Goal: Transaction & Acquisition: Register for event/course

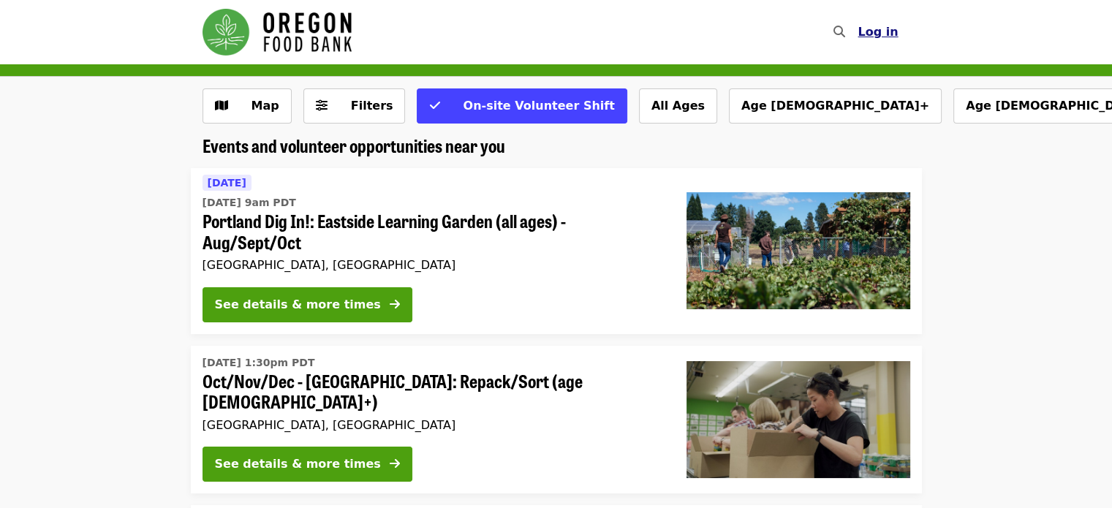
click at [877, 34] on span "Log in" at bounding box center [878, 32] width 40 height 14
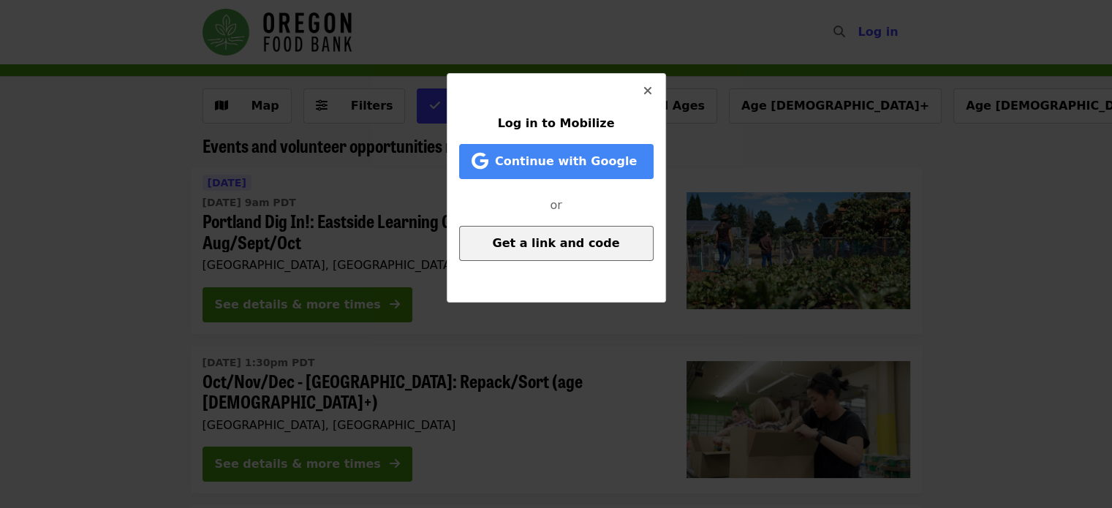
click at [529, 254] on button "Get a link and code" at bounding box center [556, 243] width 195 height 35
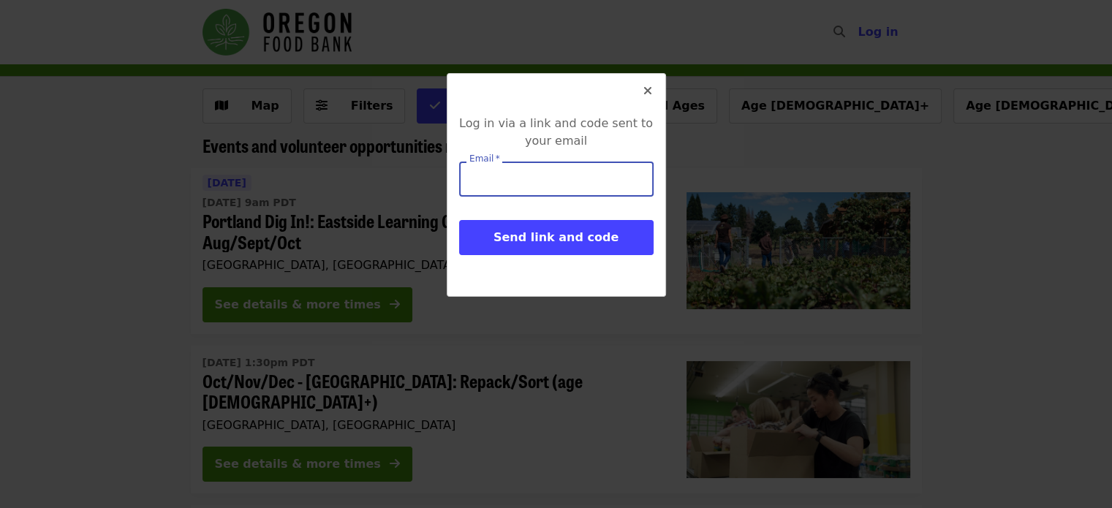
click at [514, 181] on input "Email   *" at bounding box center [556, 179] width 195 height 35
type input "**********"
click at [459, 220] on button "Send link and code" at bounding box center [556, 237] width 195 height 35
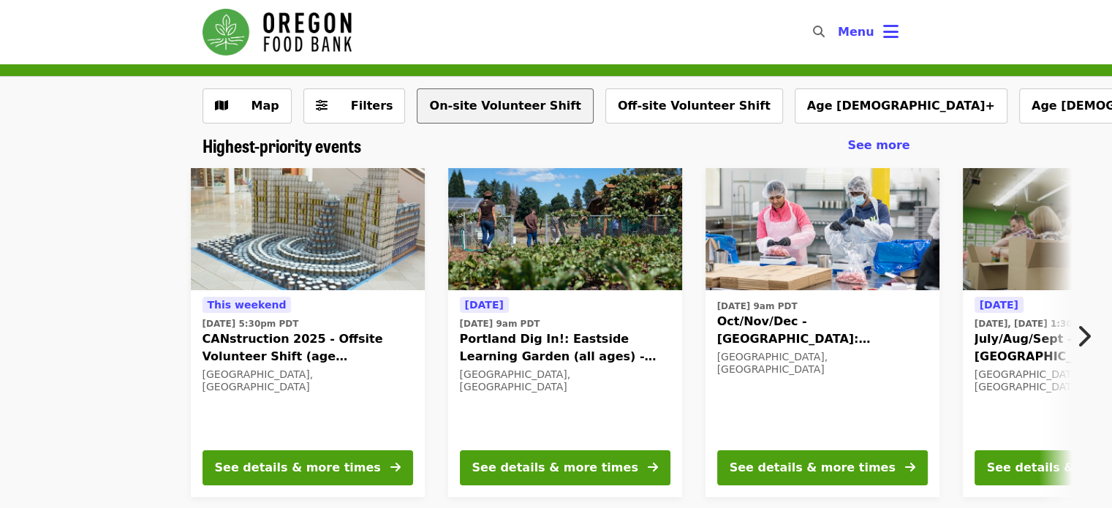
click at [497, 107] on button "On-site Volunteer Shift" at bounding box center [505, 105] width 176 height 35
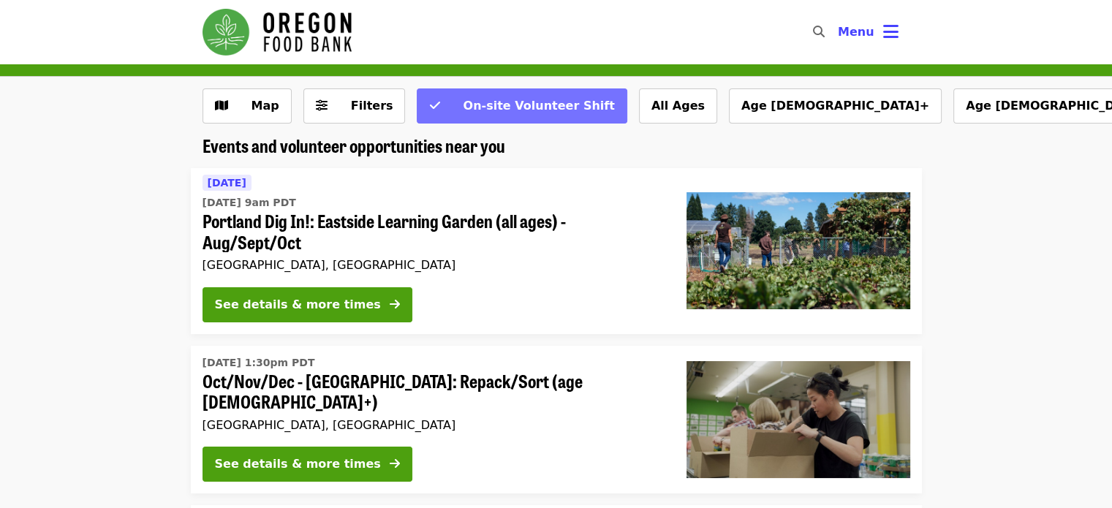
click at [494, 105] on span "On-site Volunteer Shift" at bounding box center [538, 106] width 151 height 14
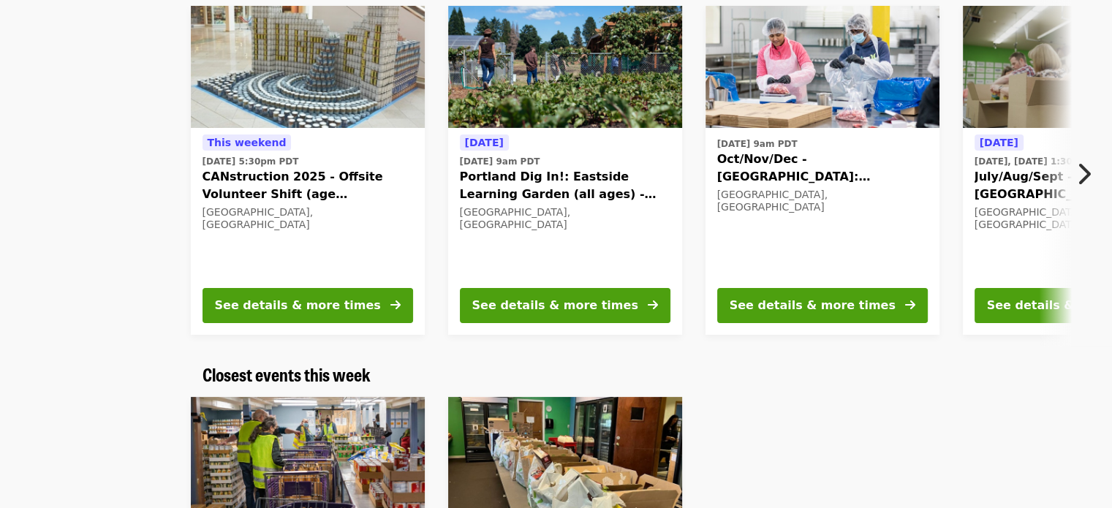
scroll to position [73, 0]
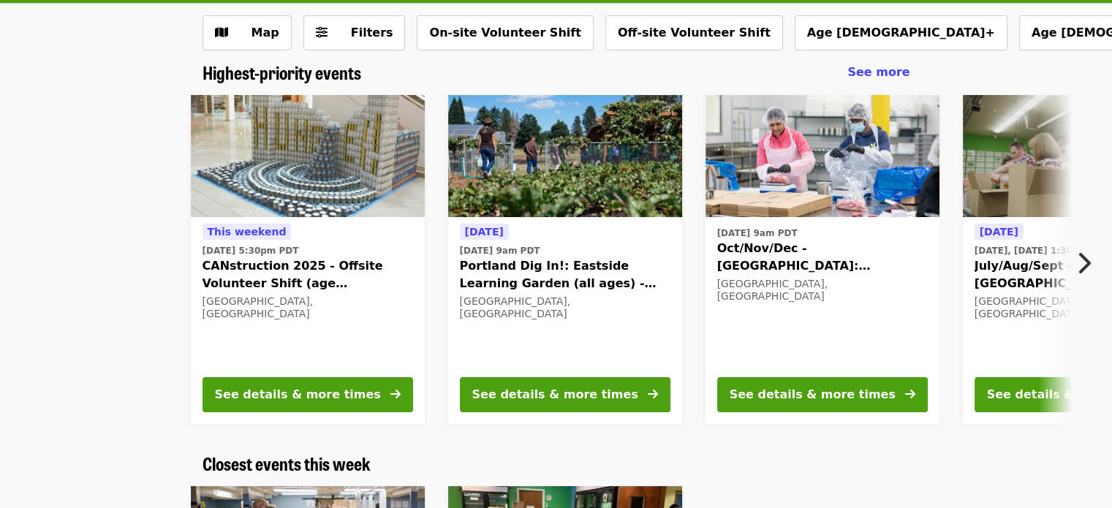
click at [1087, 268] on icon "chevron-right icon" at bounding box center [1083, 263] width 15 height 28
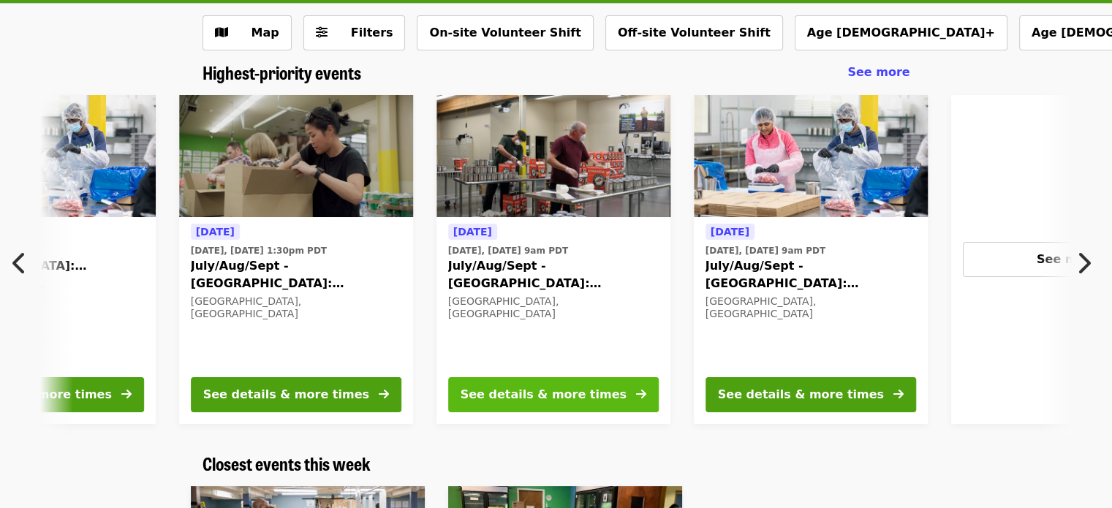
scroll to position [0, 787]
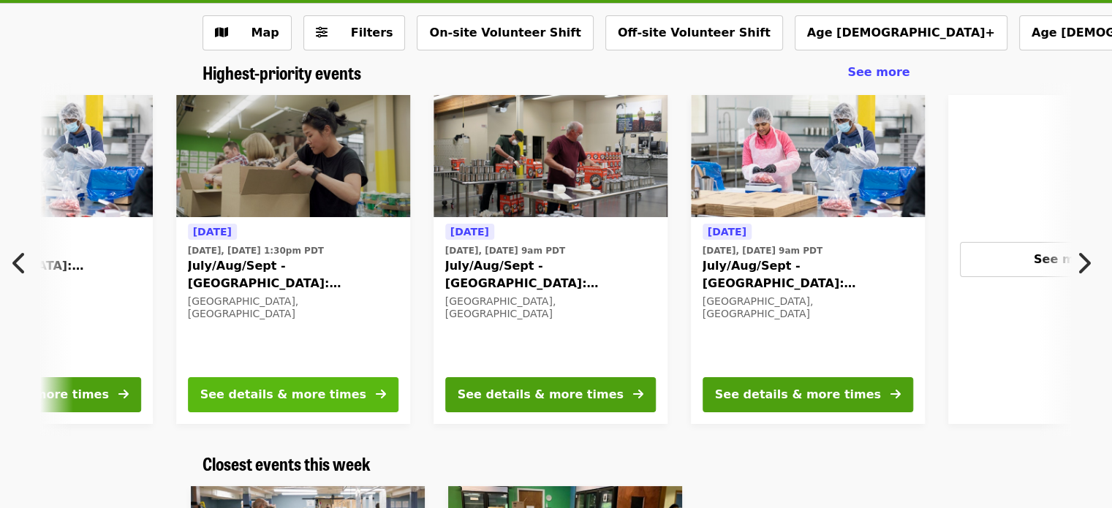
click at [337, 397] on button "See details & more times" at bounding box center [293, 394] width 211 height 35
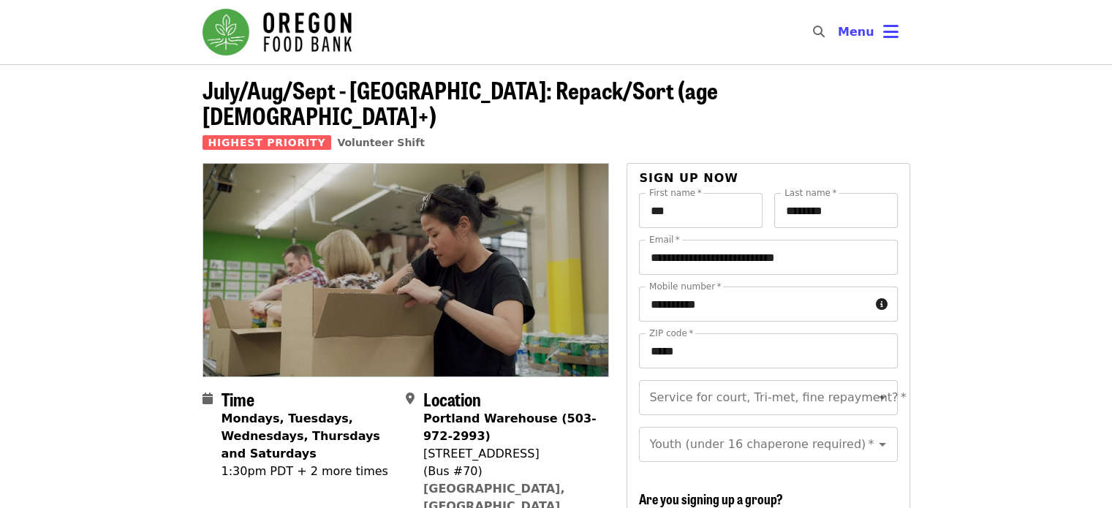
scroll to position [73, 0]
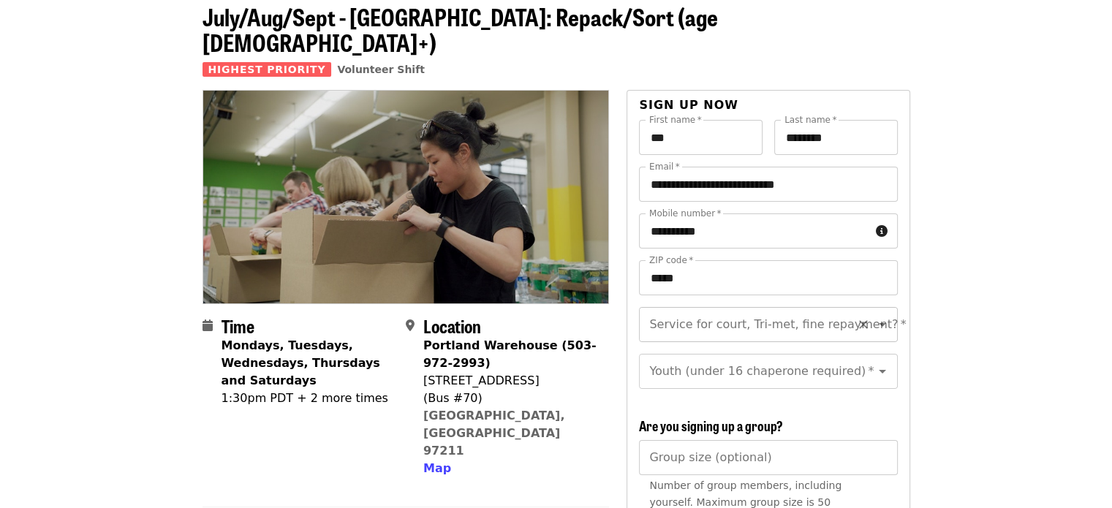
click at [874, 316] on icon "Open" at bounding box center [883, 325] width 18 height 18
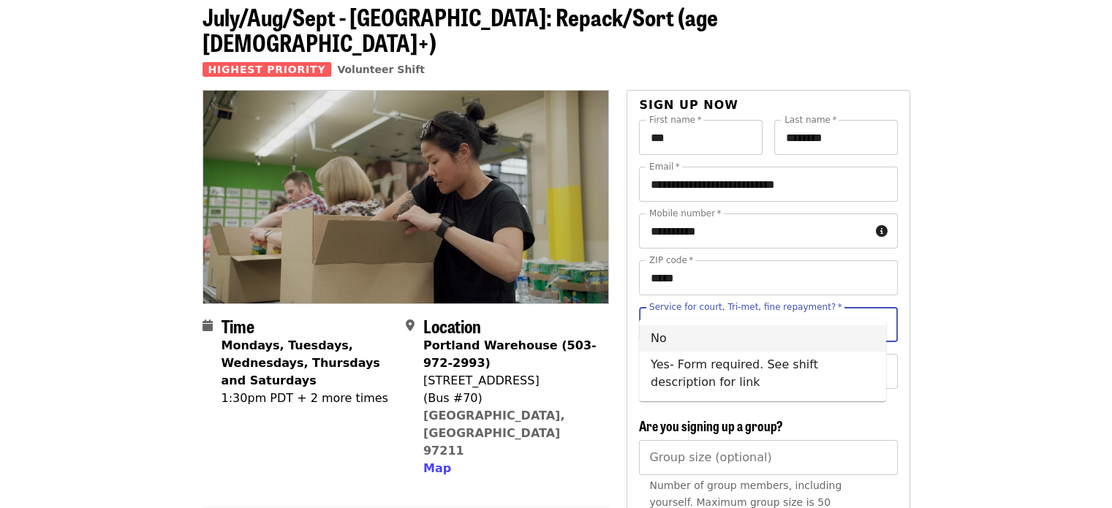
click at [730, 347] on li "No" at bounding box center [762, 338] width 247 height 26
type input "**"
click at [874, 363] on icon "Open" at bounding box center [883, 372] width 18 height 18
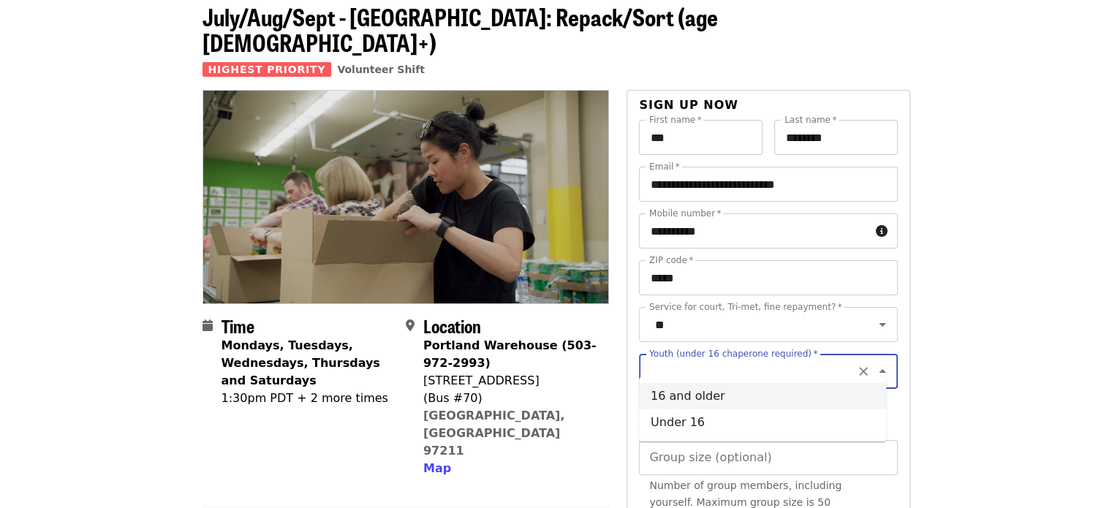
click at [705, 399] on li "16 and older" at bounding box center [762, 396] width 247 height 26
type input "**********"
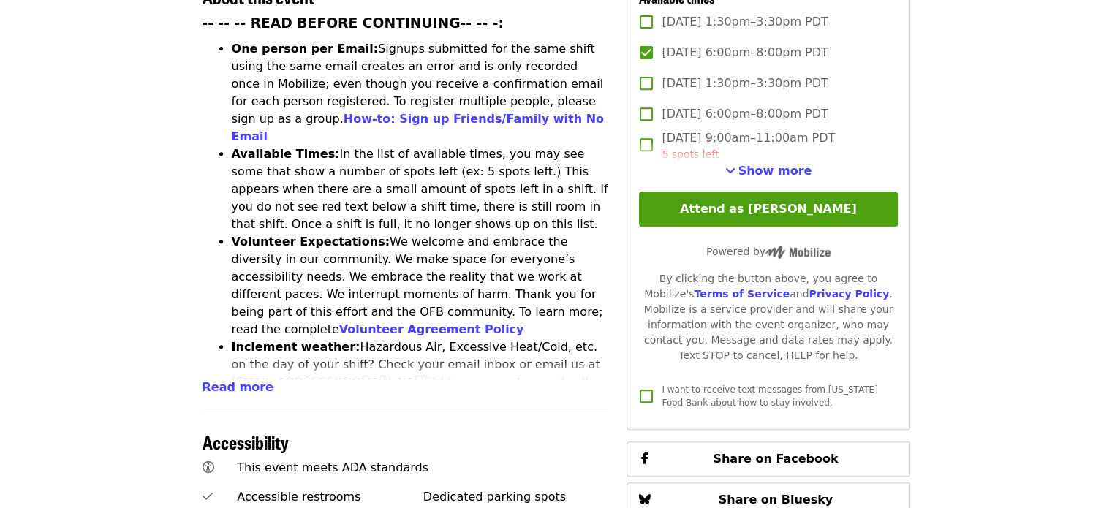
scroll to position [512, 0]
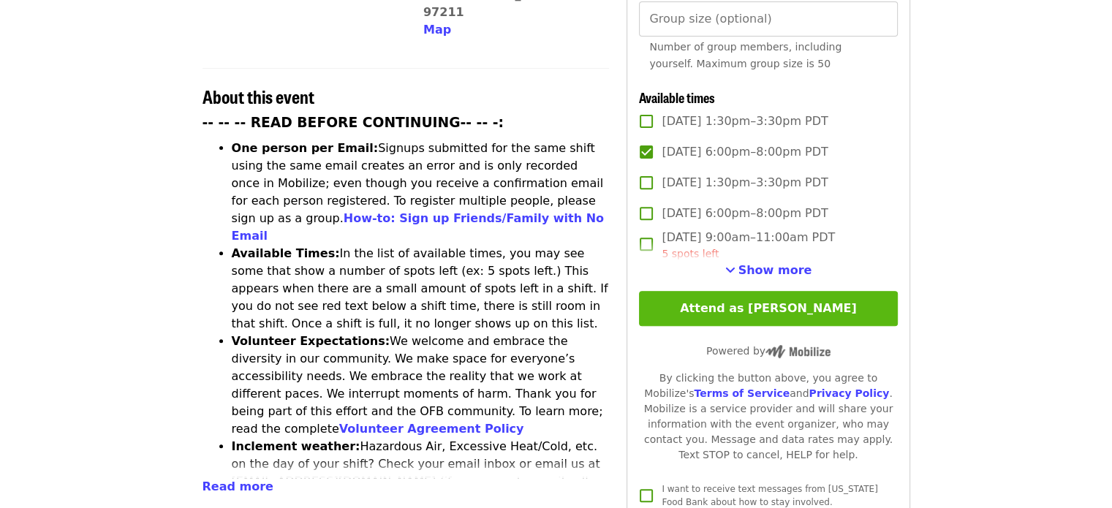
click at [820, 312] on button "Attend as [PERSON_NAME]" at bounding box center [768, 308] width 258 height 35
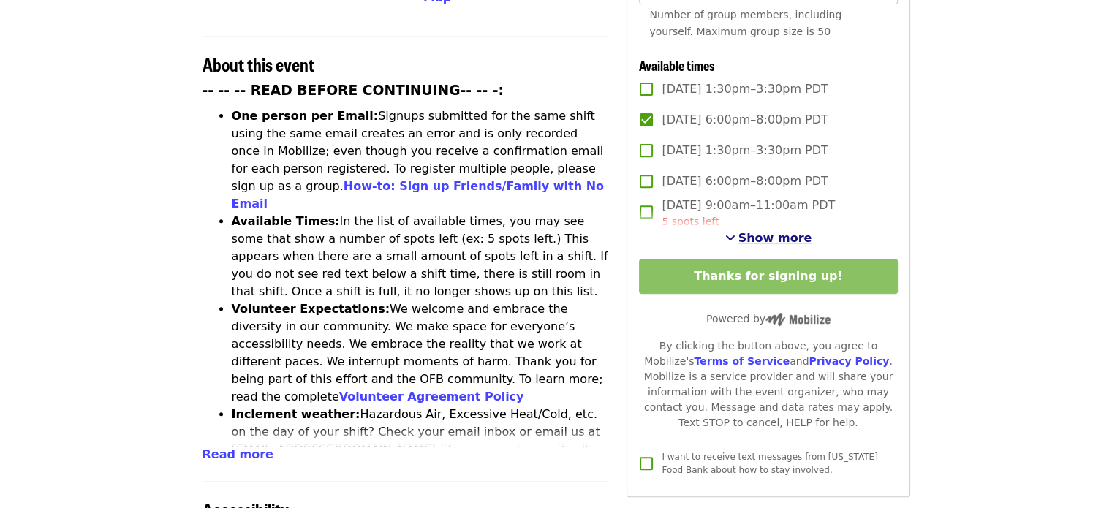
scroll to position [585, 0]
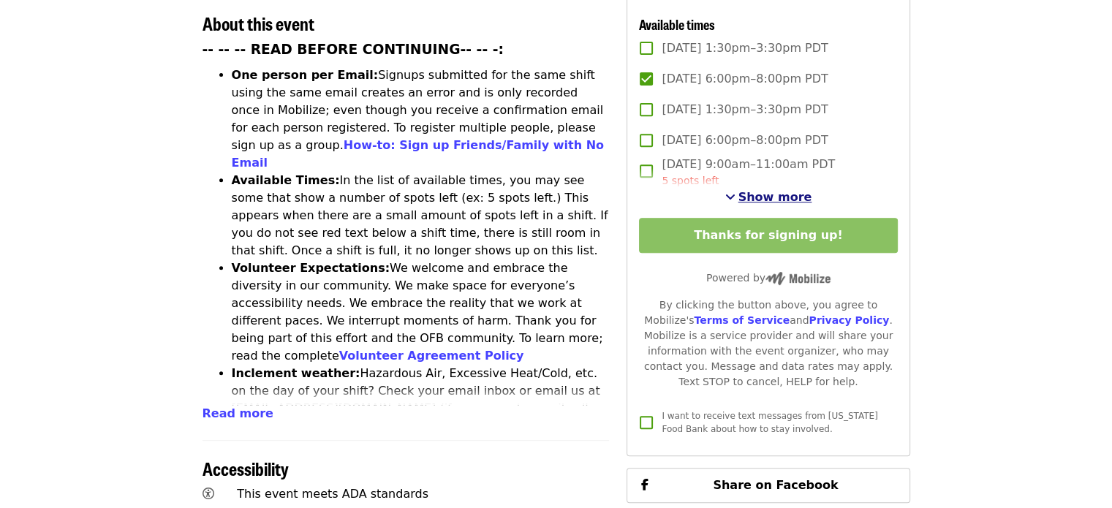
click at [752, 192] on span "Show more" at bounding box center [776, 197] width 74 height 14
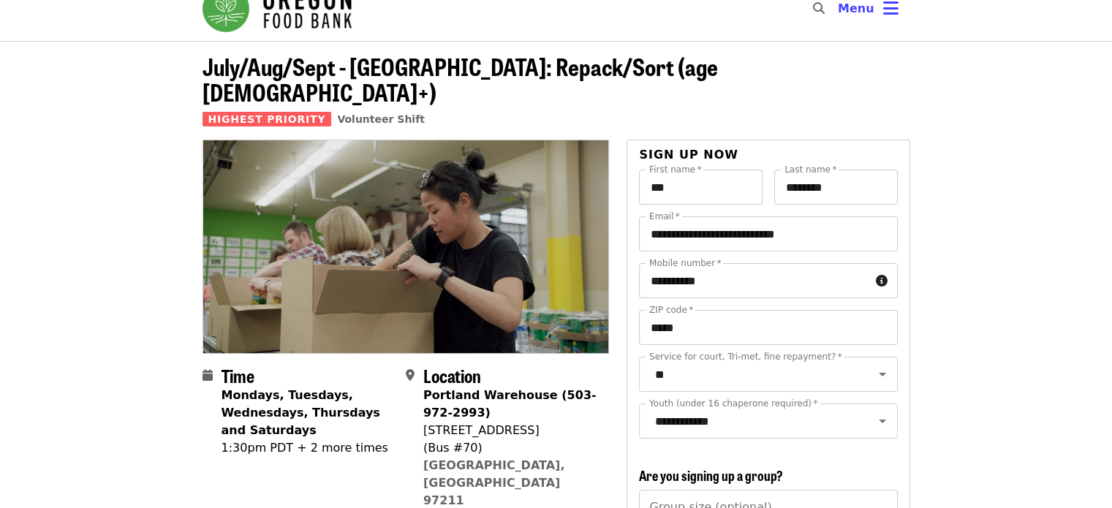
scroll to position [0, 0]
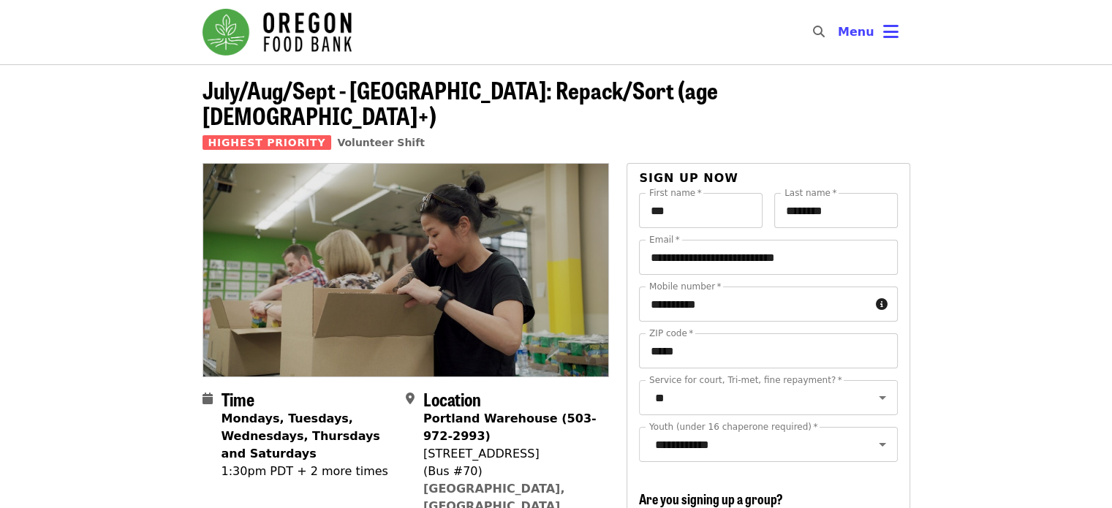
click at [301, 23] on img "Main navigation" at bounding box center [277, 32] width 149 height 47
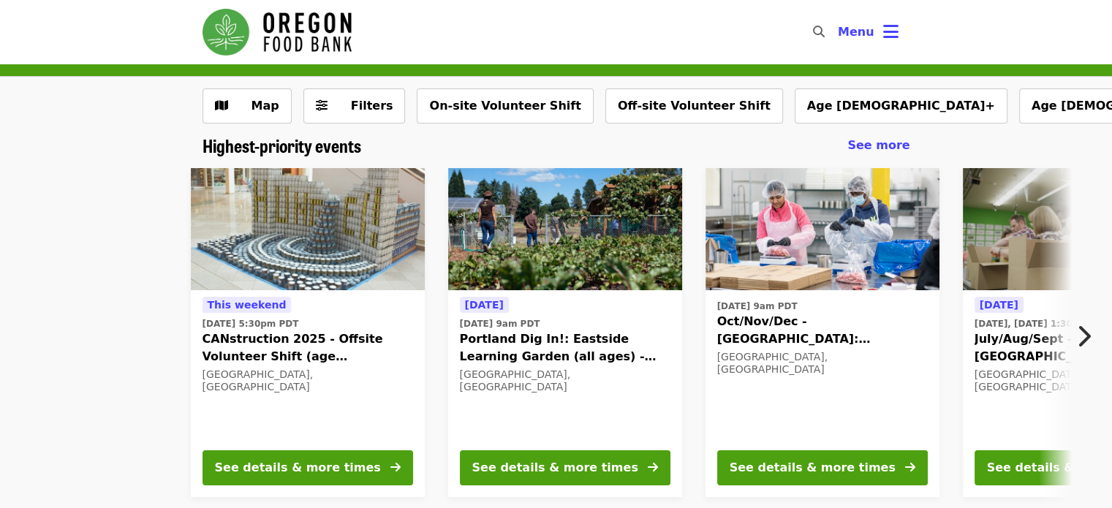
click at [1022, 261] on img at bounding box center [1080, 229] width 234 height 123
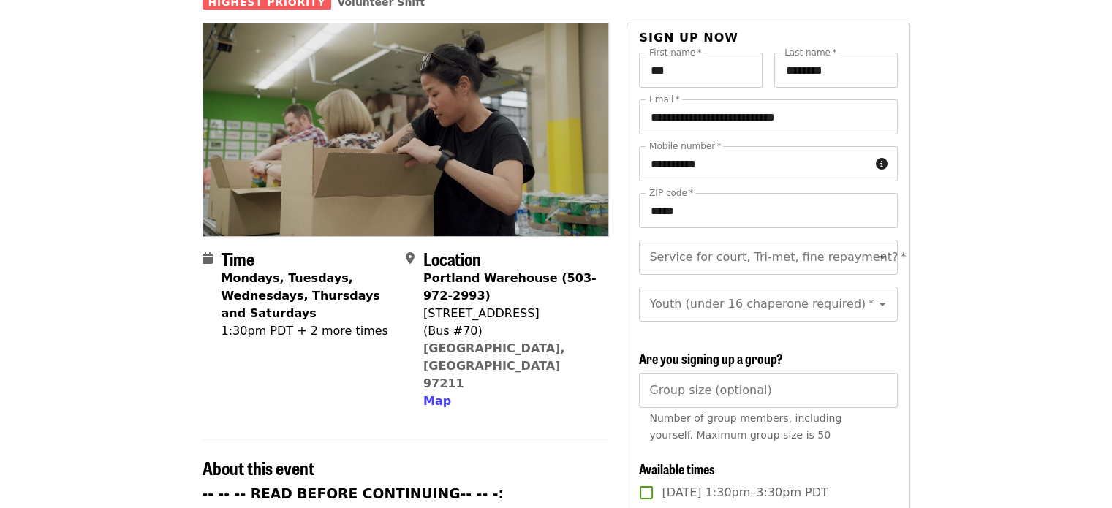
scroll to position [146, 0]
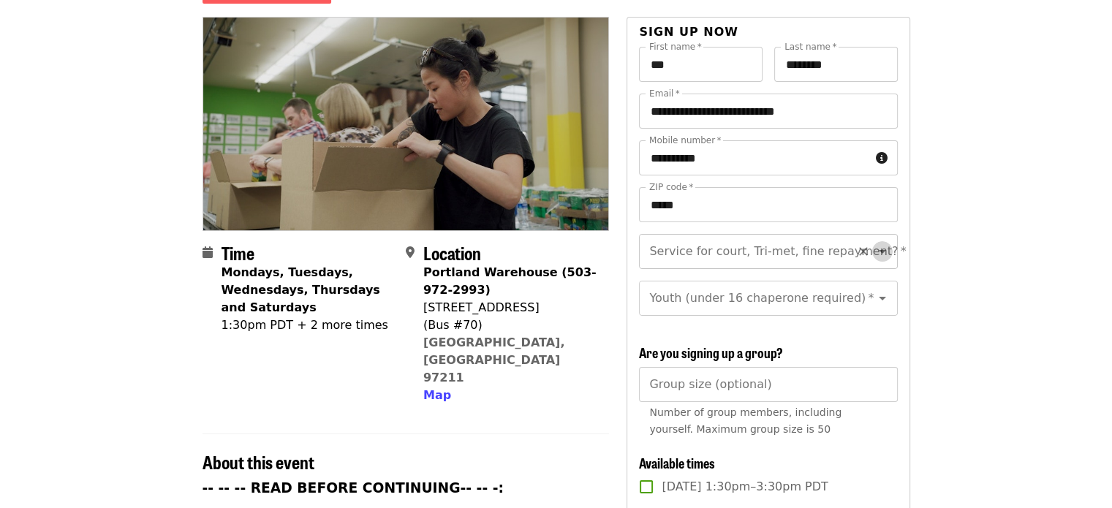
click at [874, 243] on icon "Open" at bounding box center [883, 252] width 18 height 18
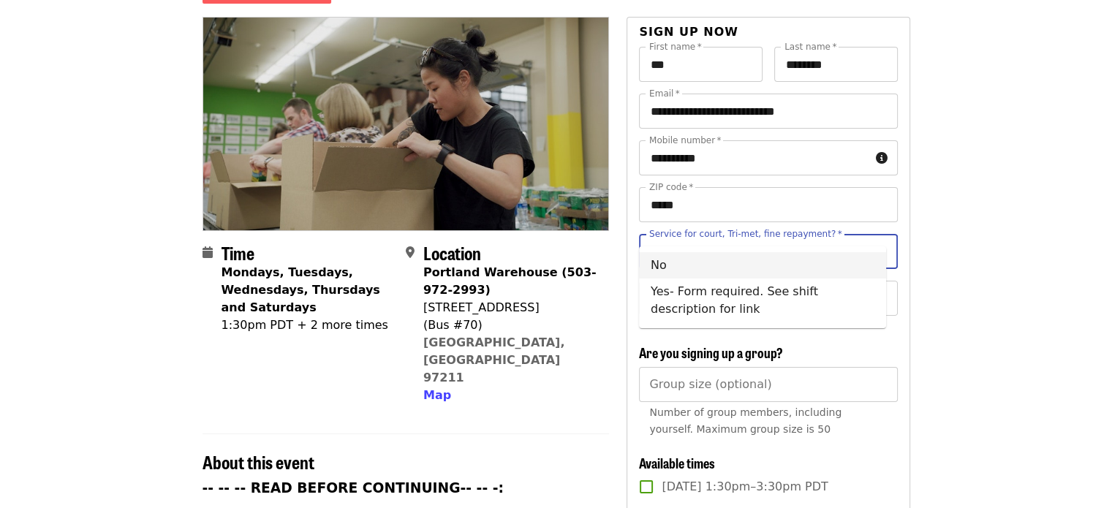
click at [698, 268] on li "No" at bounding box center [762, 265] width 247 height 26
type input "**"
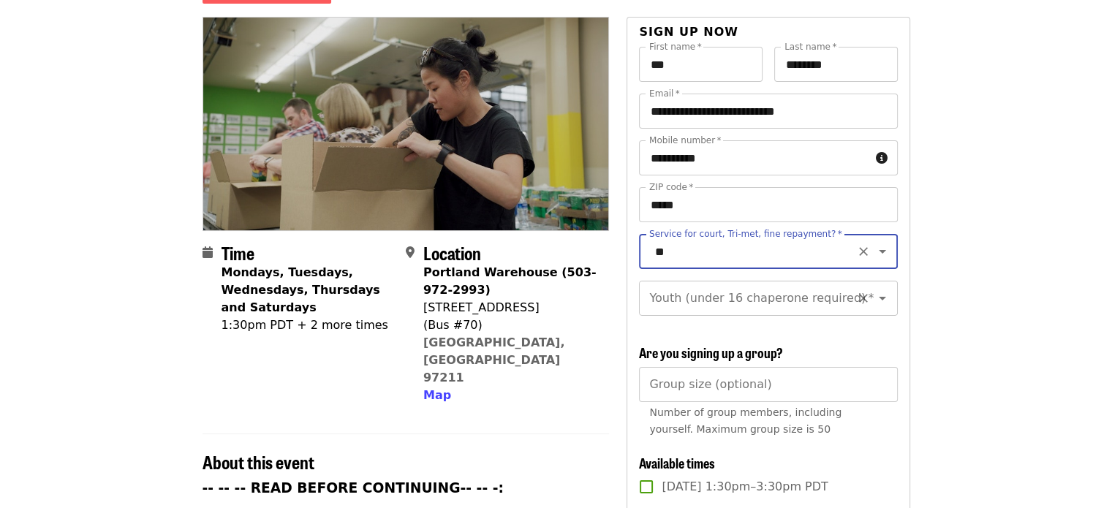
click at [798, 286] on input "Youth (under 16 chaperone required)   *" at bounding box center [750, 298] width 199 height 28
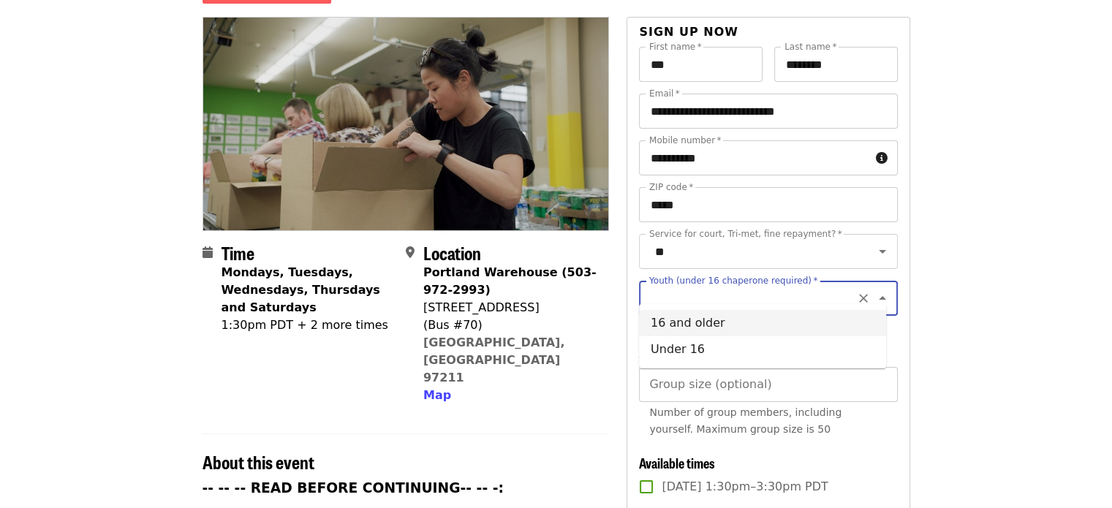
click at [699, 327] on li "16 and older" at bounding box center [762, 323] width 247 height 26
type input "**********"
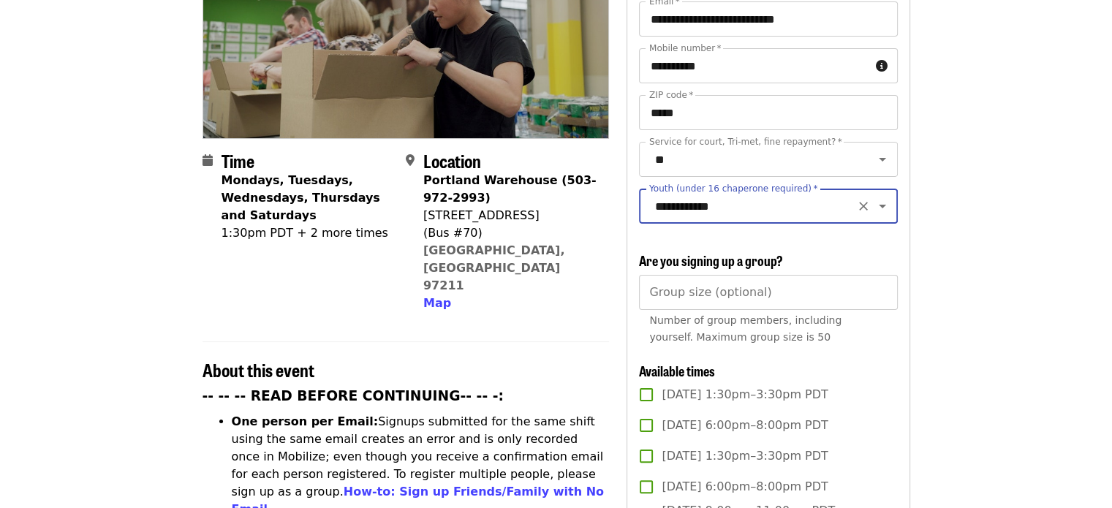
scroll to position [366, 0]
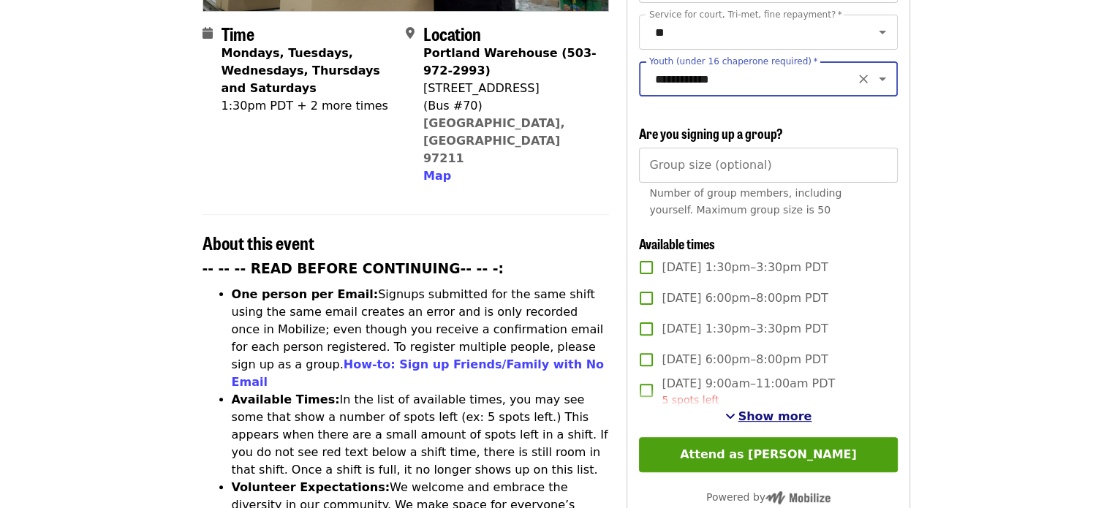
click at [777, 412] on span "Show more" at bounding box center [776, 416] width 74 height 14
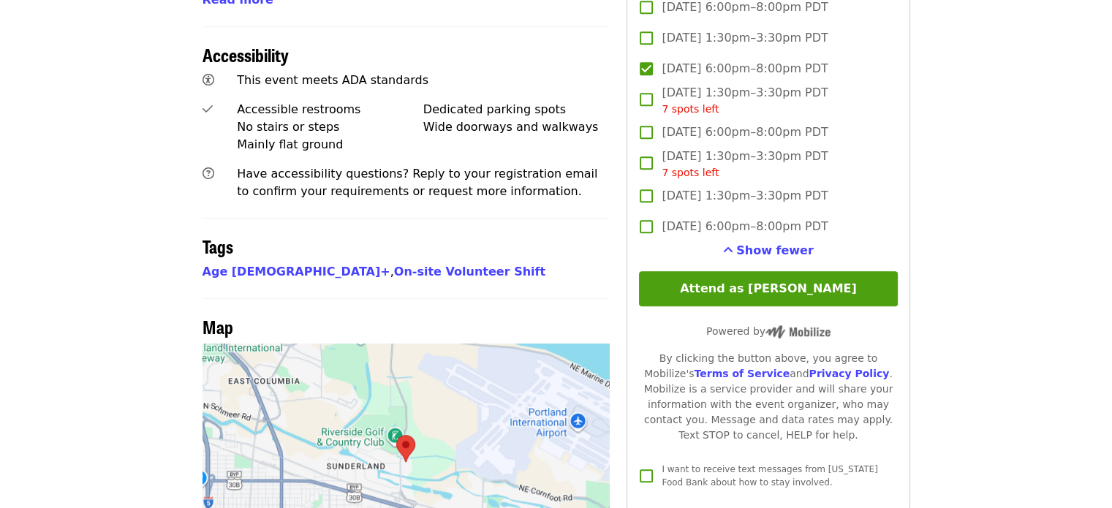
scroll to position [1024, 0]
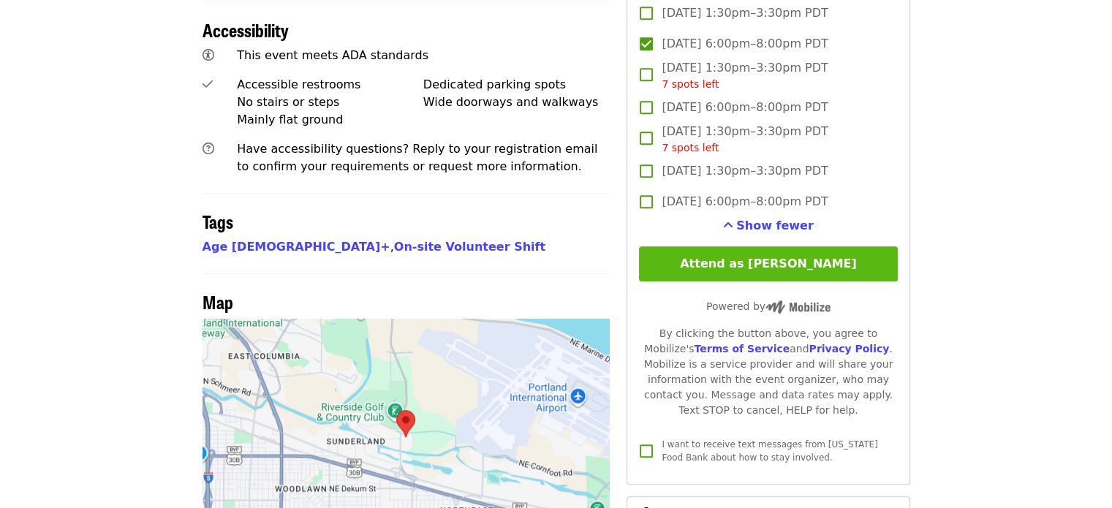
click at [805, 259] on button "Attend as [PERSON_NAME]" at bounding box center [768, 263] width 258 height 35
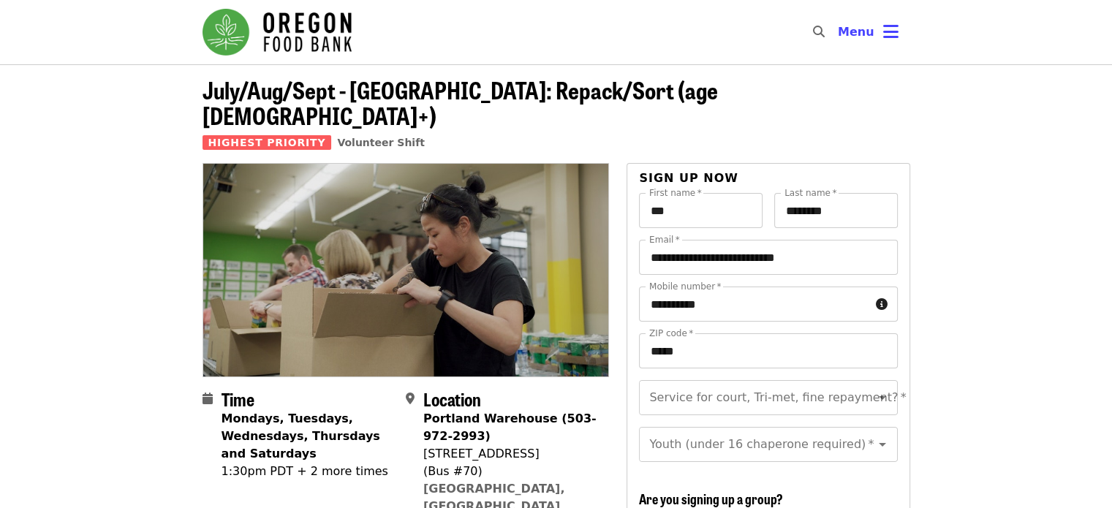
click at [303, 29] on img "Main navigation" at bounding box center [277, 32] width 149 height 47
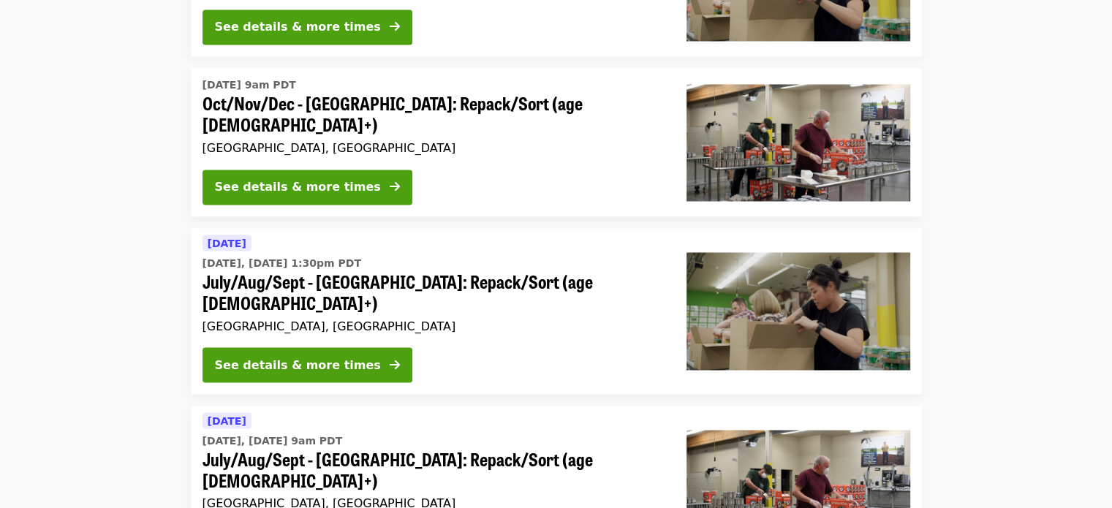
scroll to position [2559, 0]
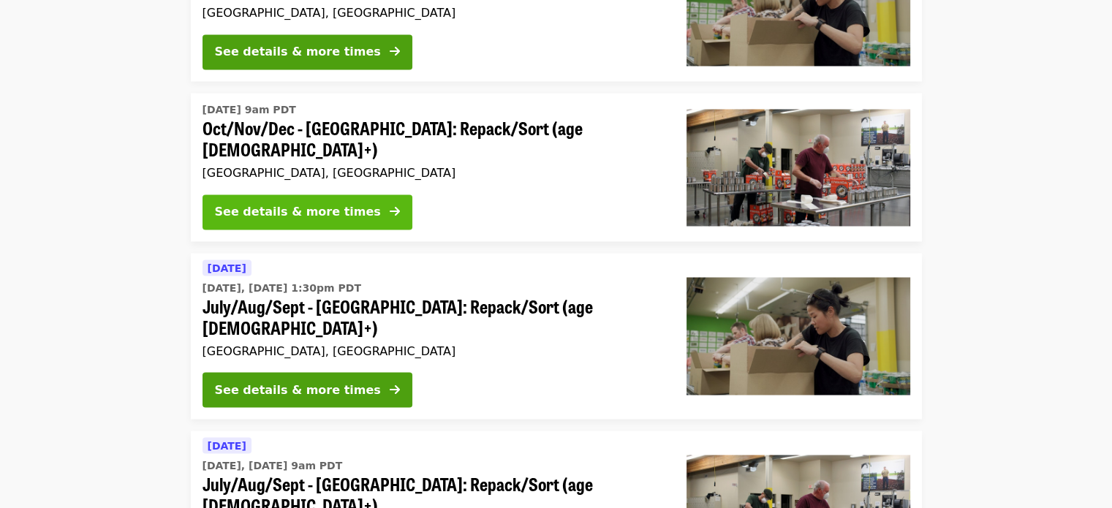
click at [347, 195] on button "See details & more times" at bounding box center [308, 212] width 210 height 35
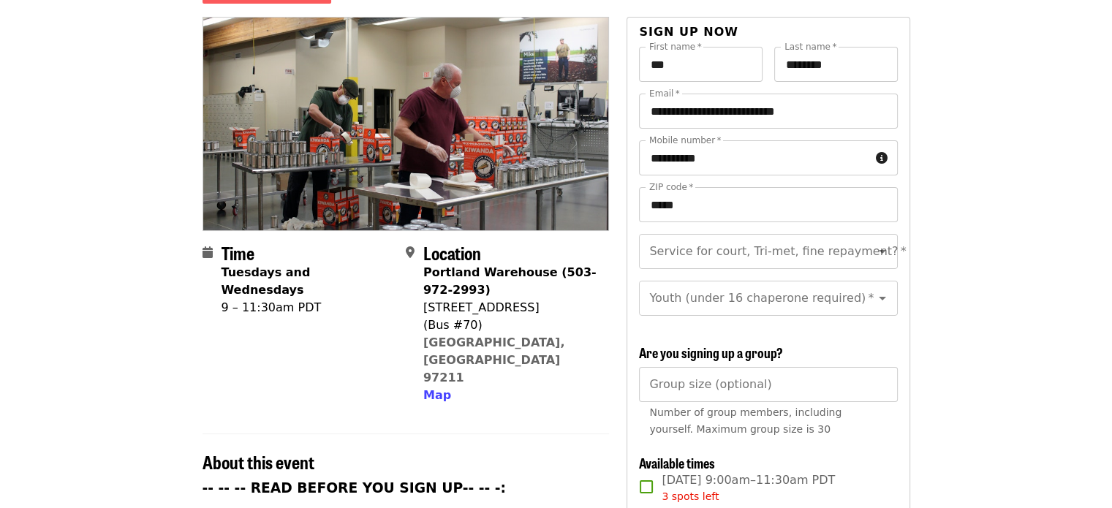
scroll to position [219, 0]
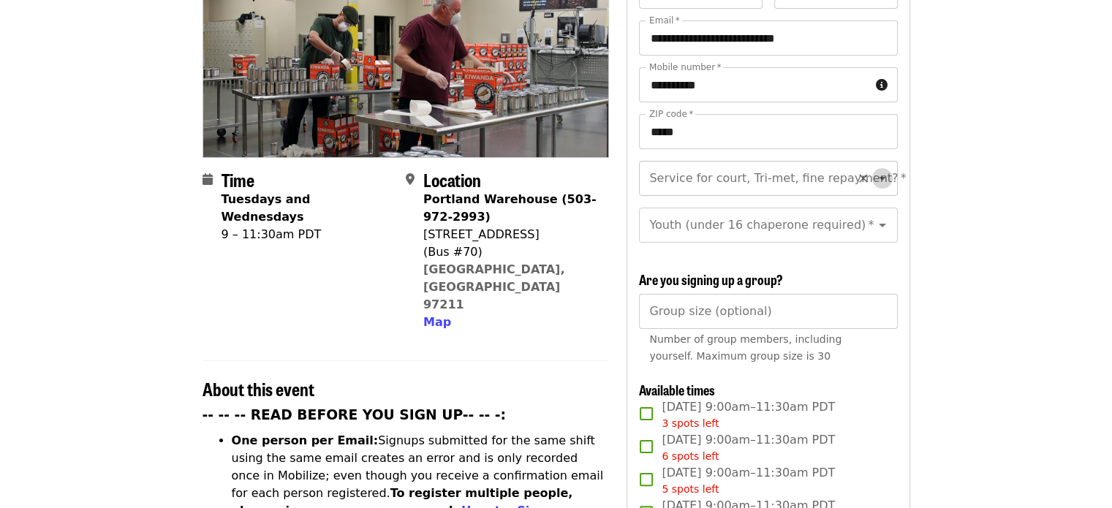
click at [874, 170] on icon "Open" at bounding box center [883, 179] width 18 height 18
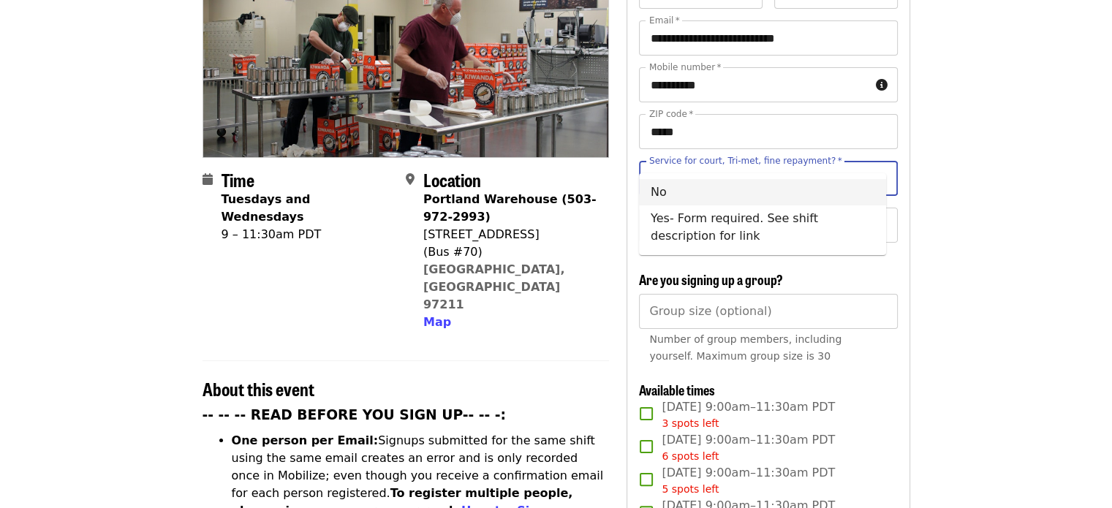
click at [682, 192] on li "No" at bounding box center [762, 192] width 247 height 26
type input "**"
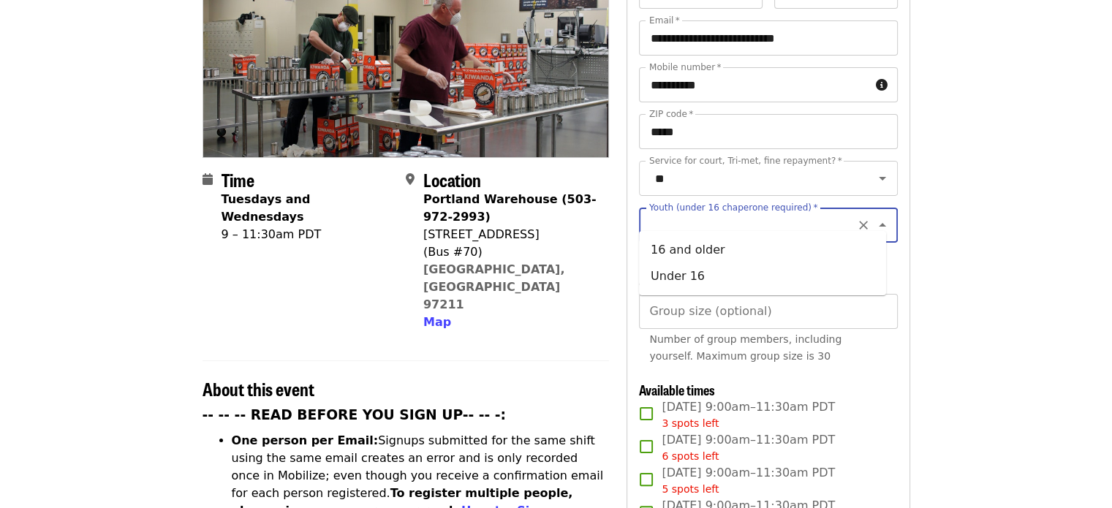
click at [804, 208] on div "Youth (under 16 chaperone required)   * Youth (under 16 chaperone required) *" at bounding box center [768, 225] width 258 height 35
click at [713, 257] on li "16 and older" at bounding box center [762, 250] width 247 height 26
type input "**********"
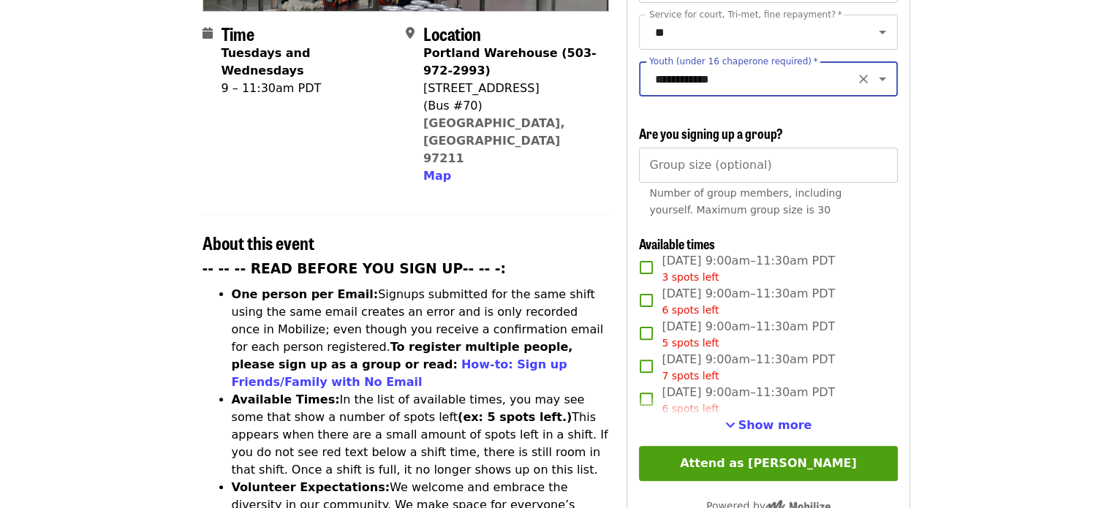
scroll to position [439, 0]
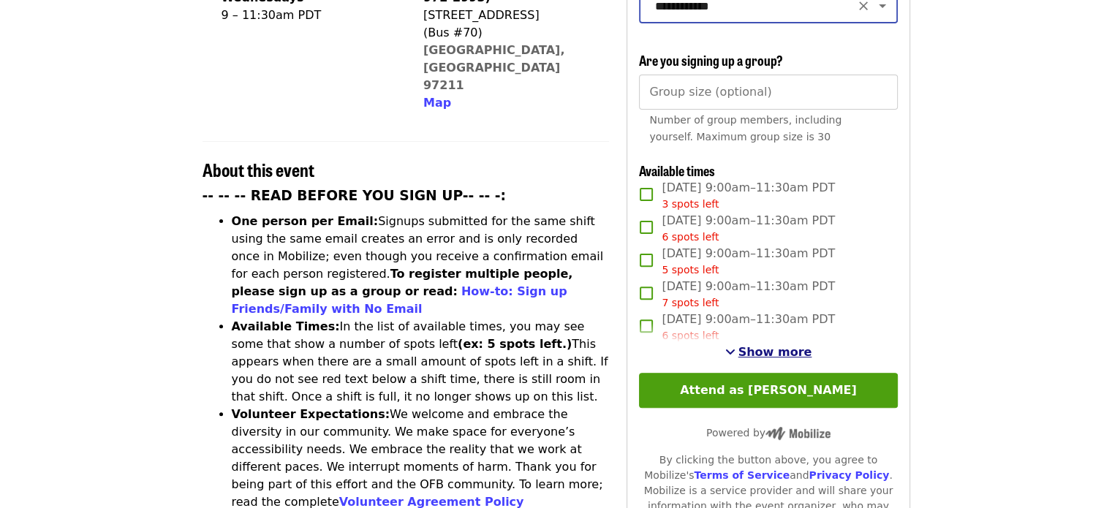
click at [774, 345] on span "Show more" at bounding box center [776, 352] width 74 height 14
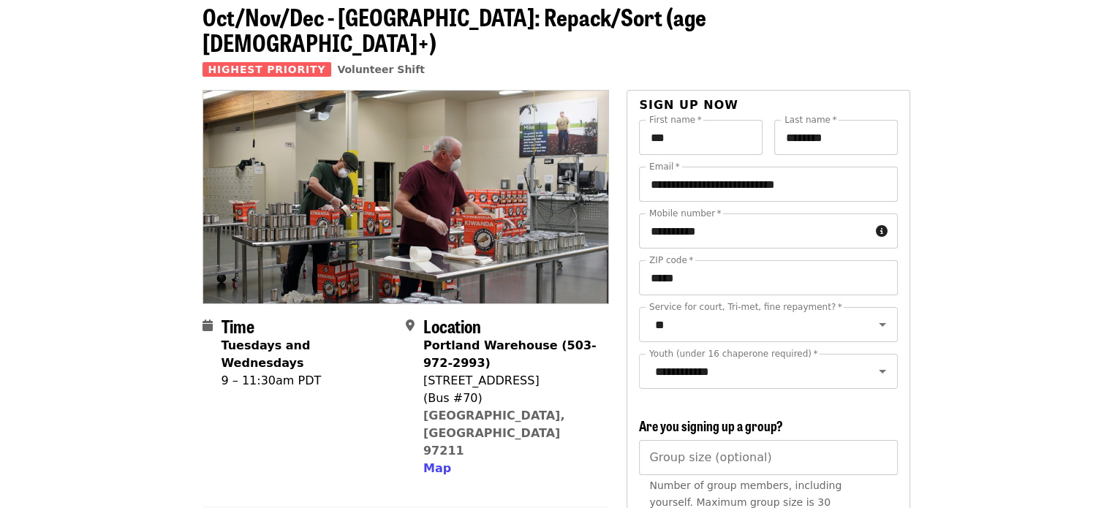
scroll to position [0, 0]
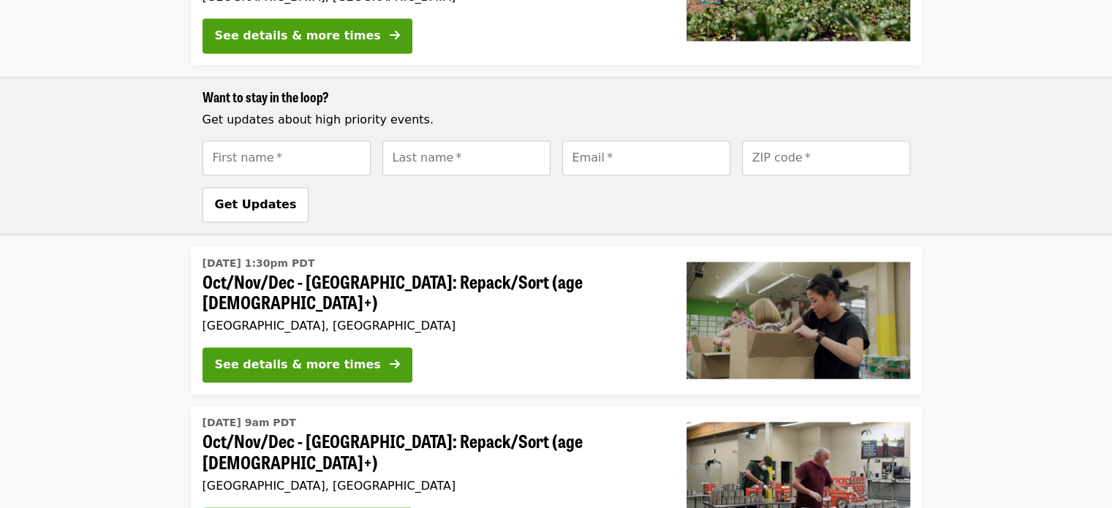
scroll to position [2319, 0]
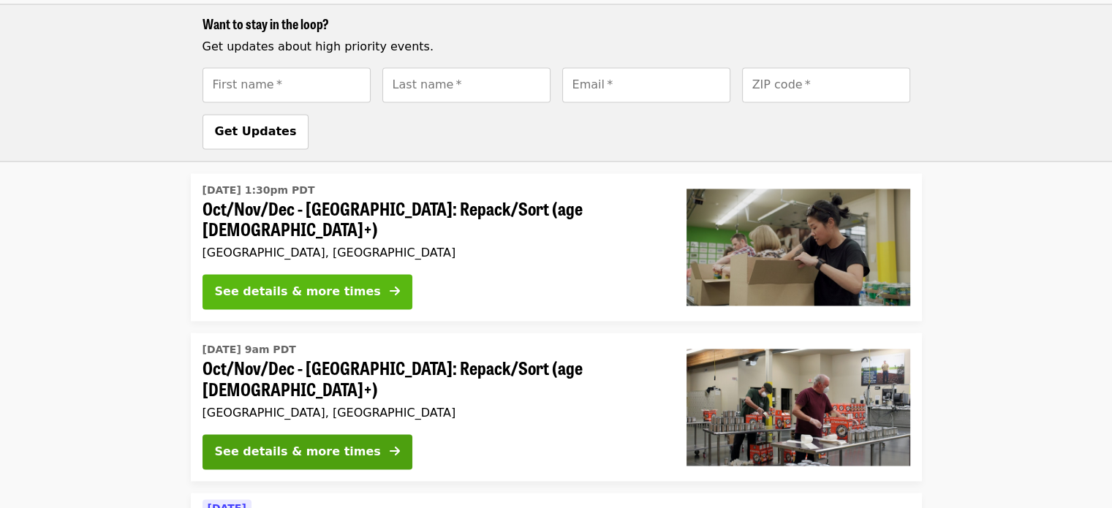
click at [269, 283] on div "See details & more times" at bounding box center [298, 292] width 166 height 18
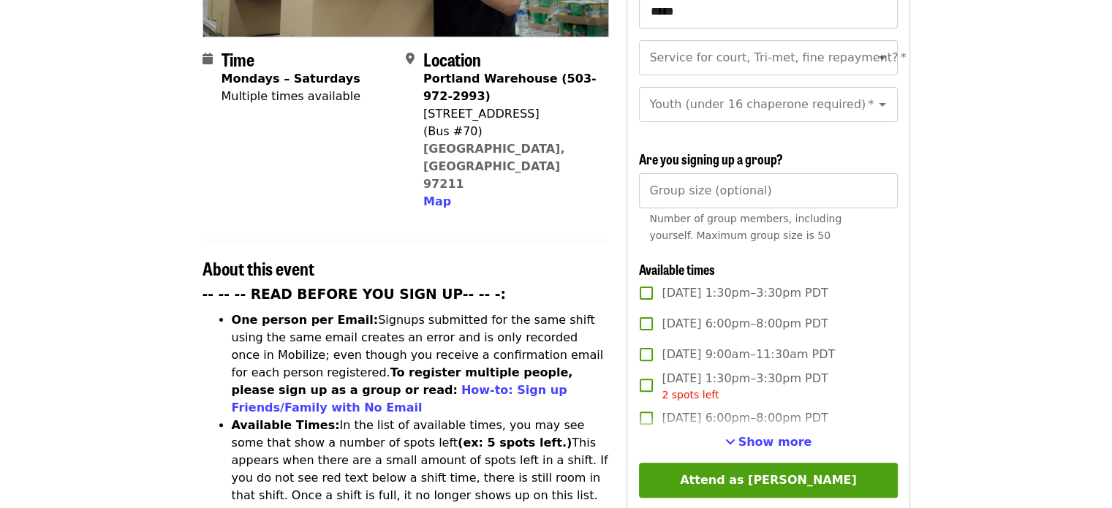
scroll to position [366, 0]
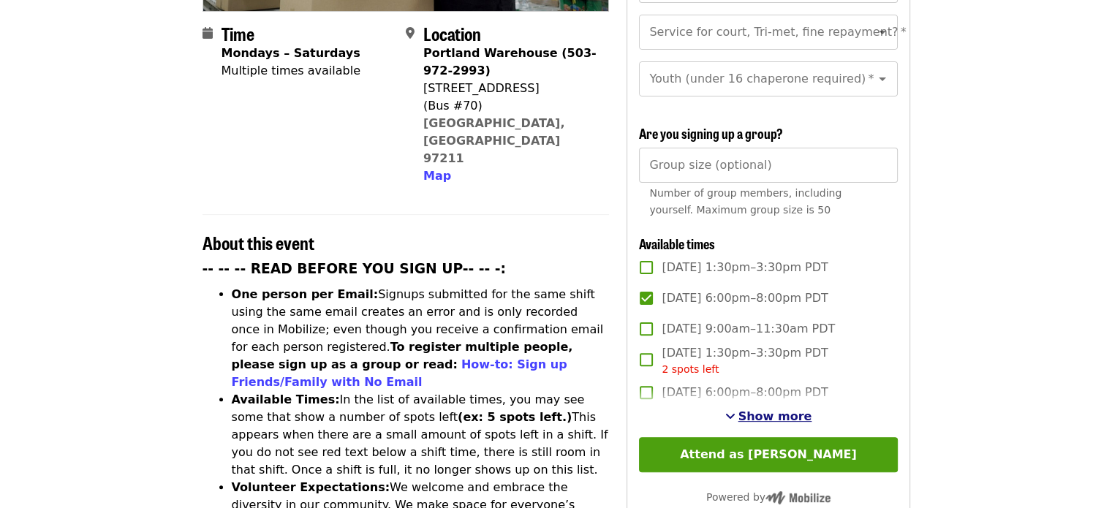
click at [785, 412] on span "Show more" at bounding box center [776, 416] width 74 height 14
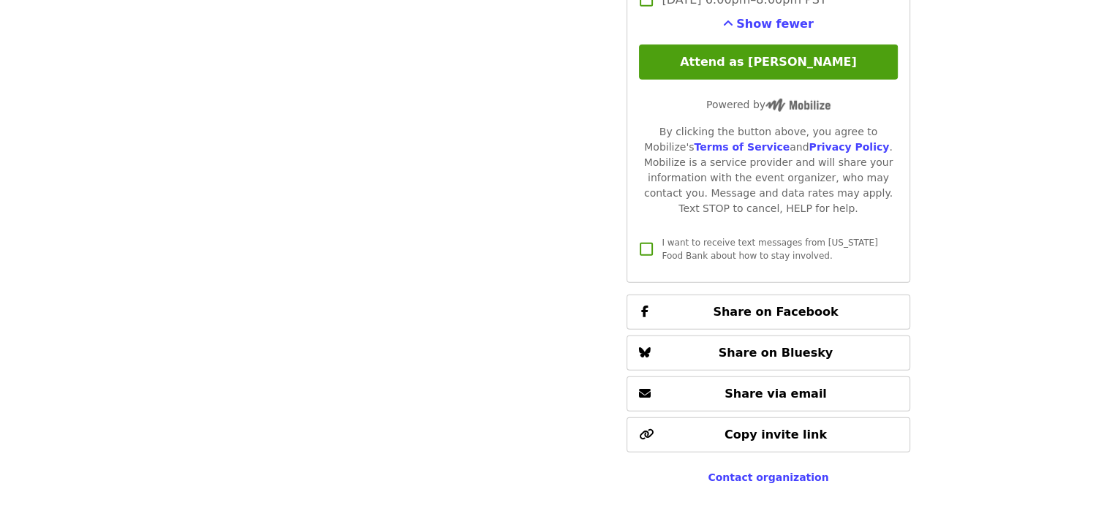
scroll to position [4022, 0]
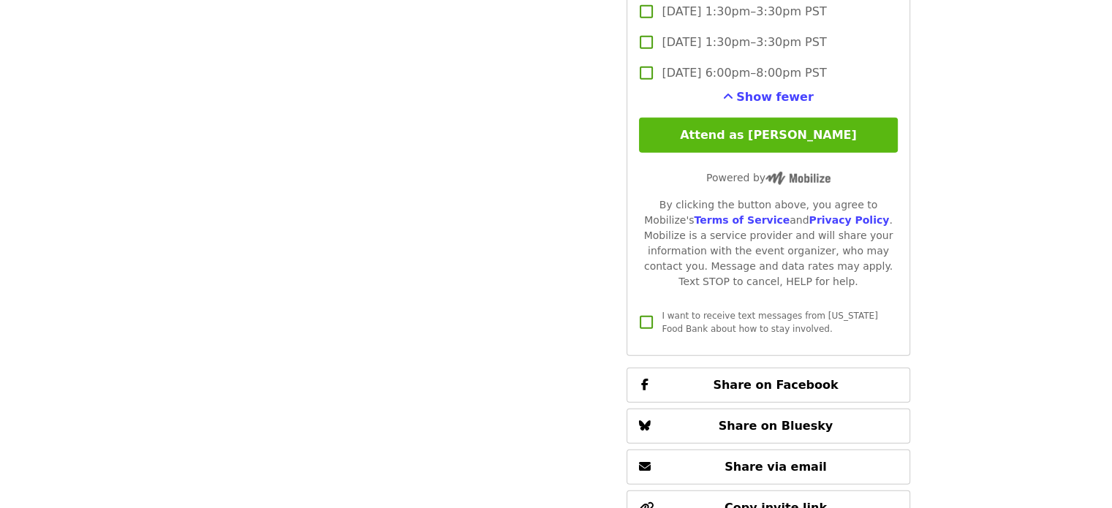
click at [758, 137] on button "Attend as [PERSON_NAME]" at bounding box center [768, 135] width 258 height 35
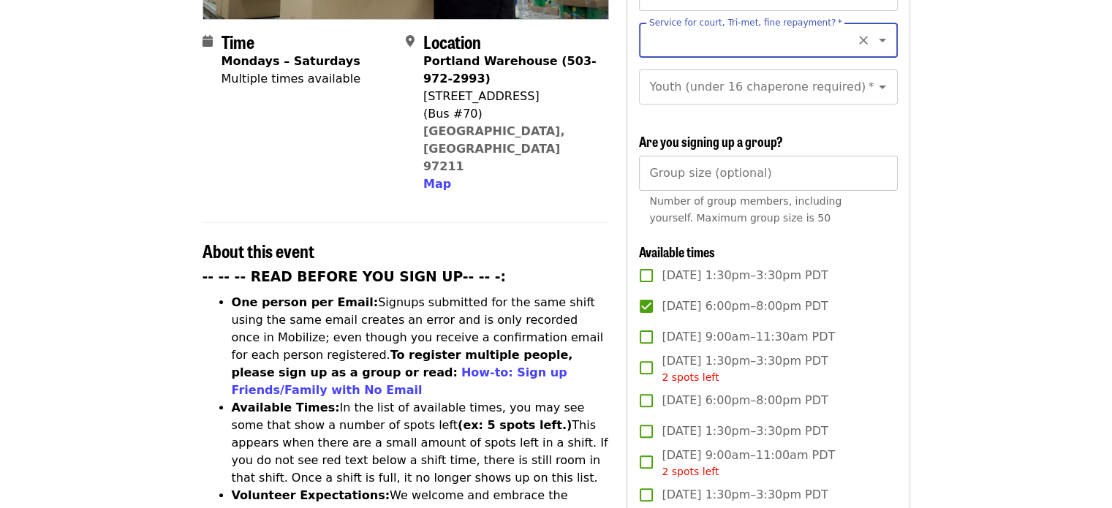
scroll to position [65, 0]
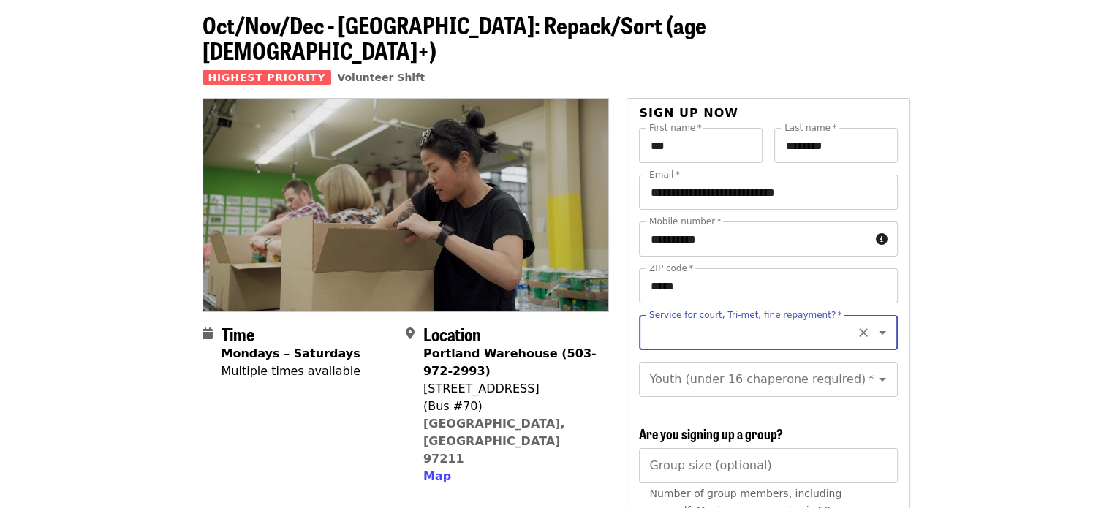
click at [875, 324] on icon "Open" at bounding box center [883, 333] width 18 height 18
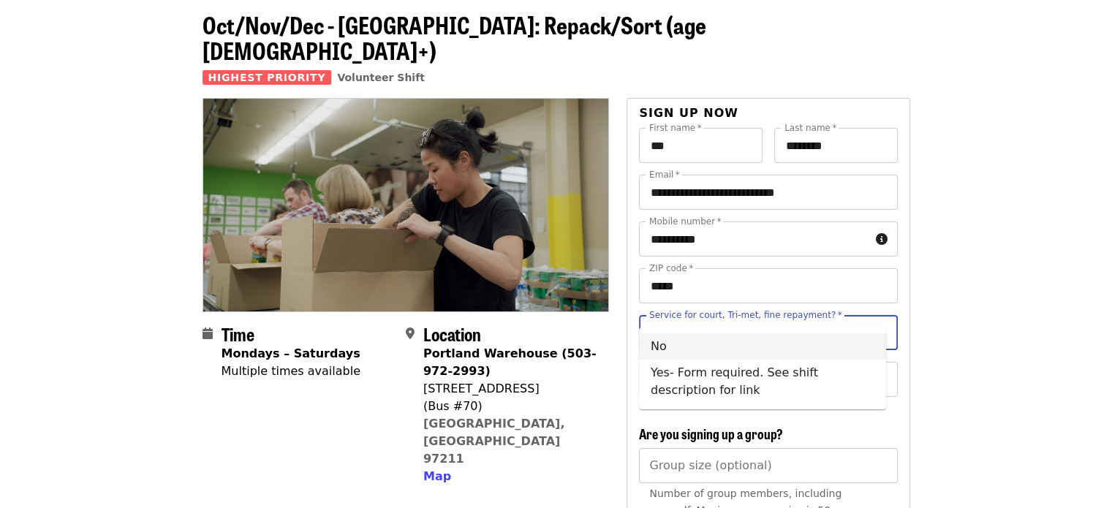
click at [668, 341] on li "No" at bounding box center [762, 346] width 247 height 26
type input "**"
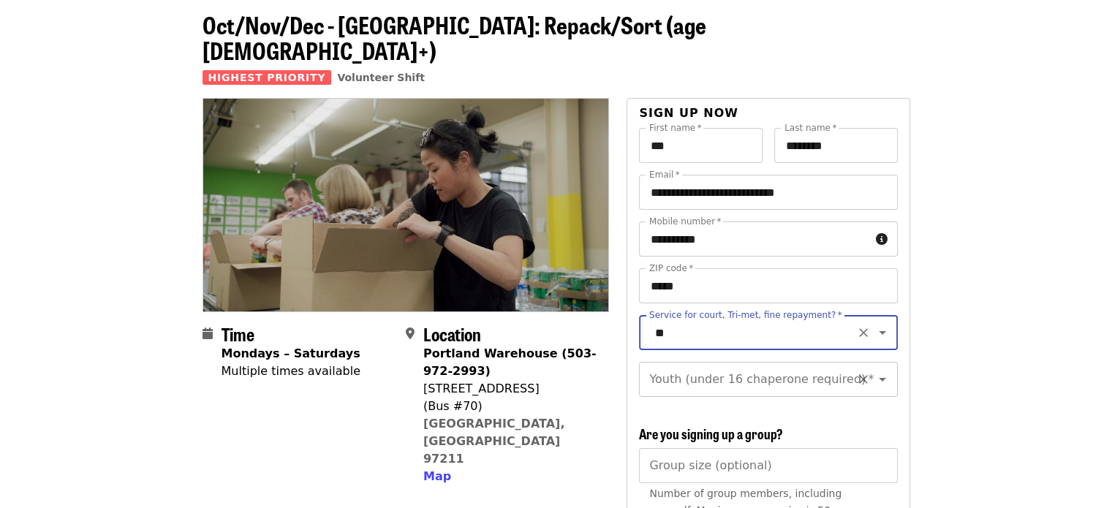
click at [875, 371] on icon "Open" at bounding box center [883, 380] width 18 height 18
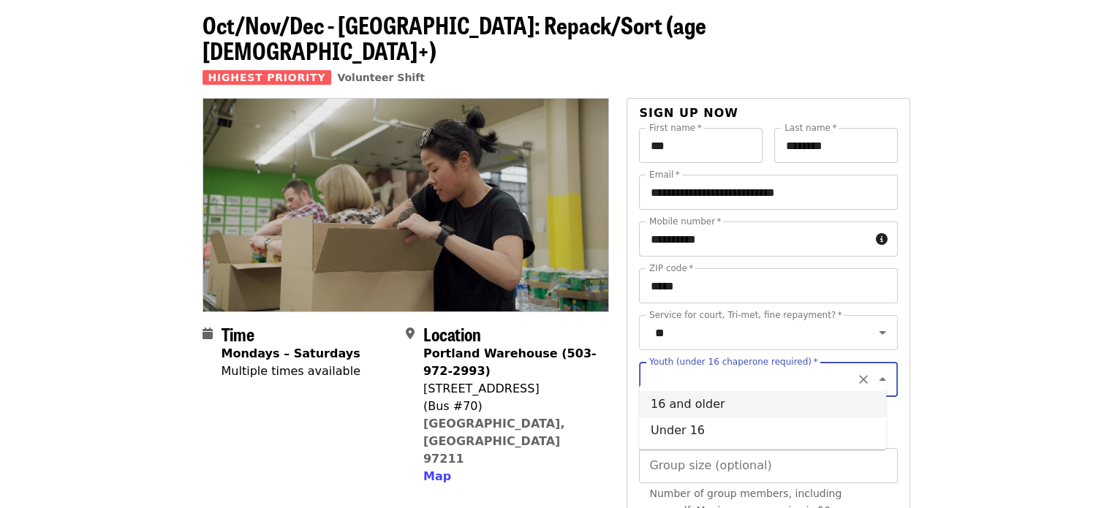
click at [719, 404] on li "16 and older" at bounding box center [762, 404] width 247 height 26
type input "**********"
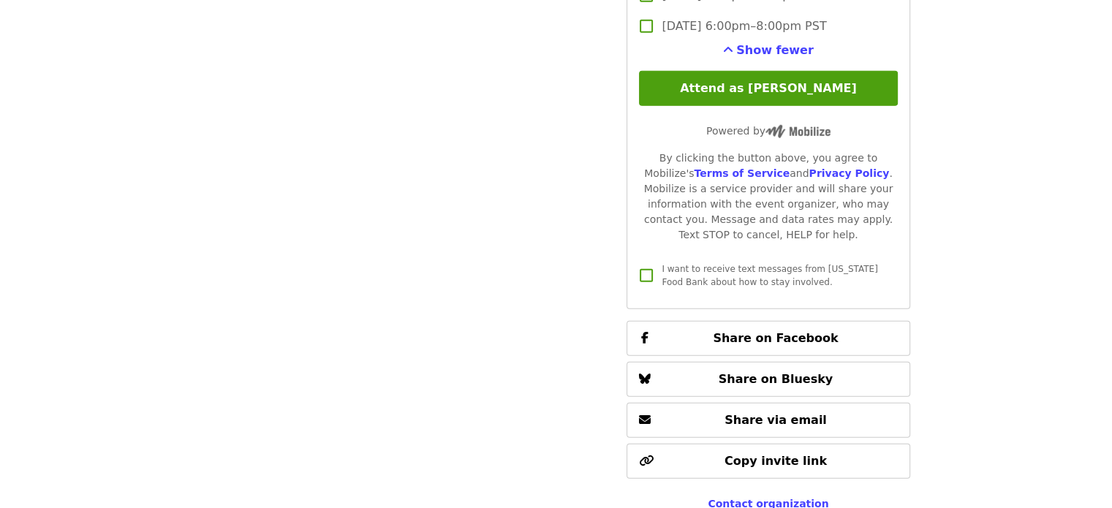
scroll to position [3867, 0]
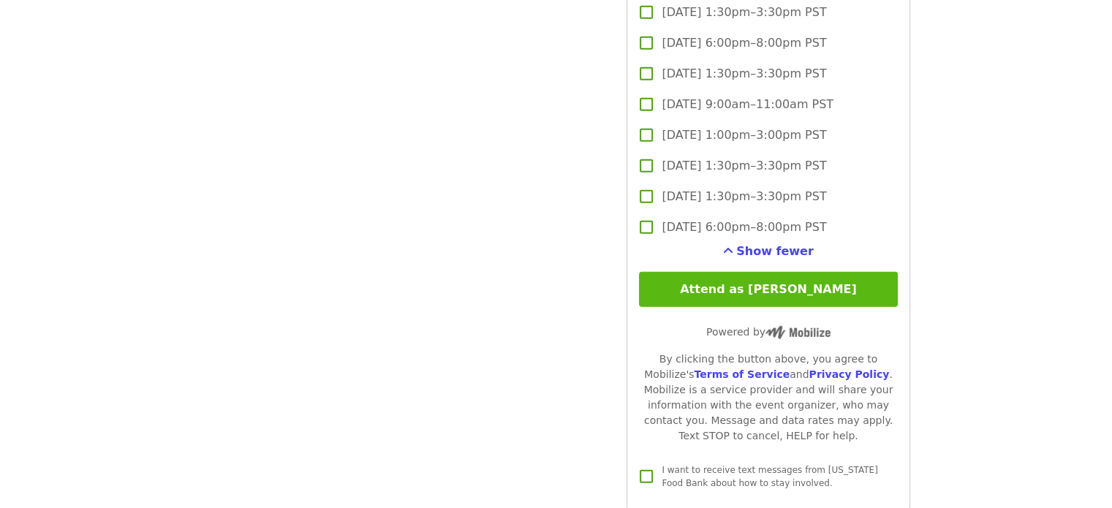
click at [766, 280] on button "Attend as [PERSON_NAME]" at bounding box center [768, 289] width 258 height 35
